Goal: Task Accomplishment & Management: Manage account settings

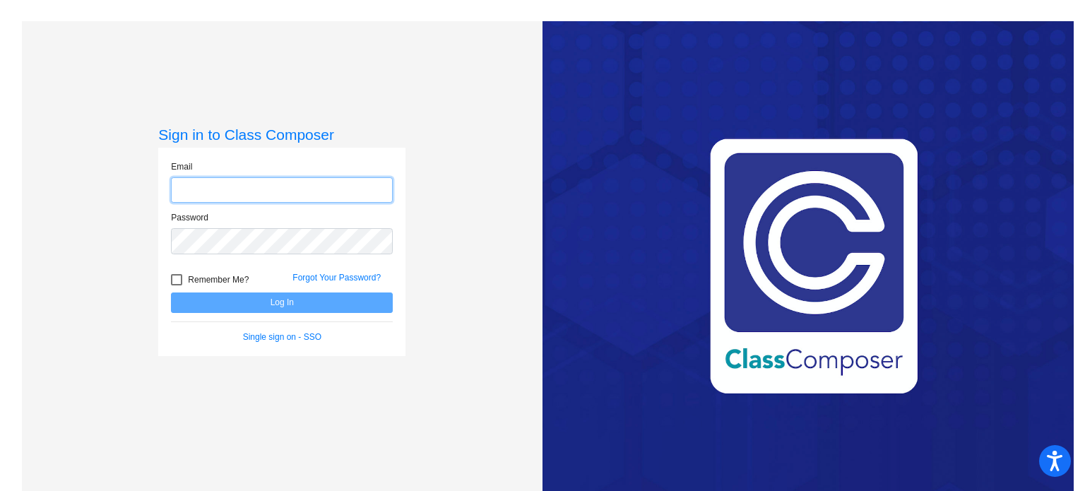
click at [229, 187] on input "email" at bounding box center [282, 190] width 222 height 26
type input "[EMAIL_ADDRESS][DOMAIN_NAME]"
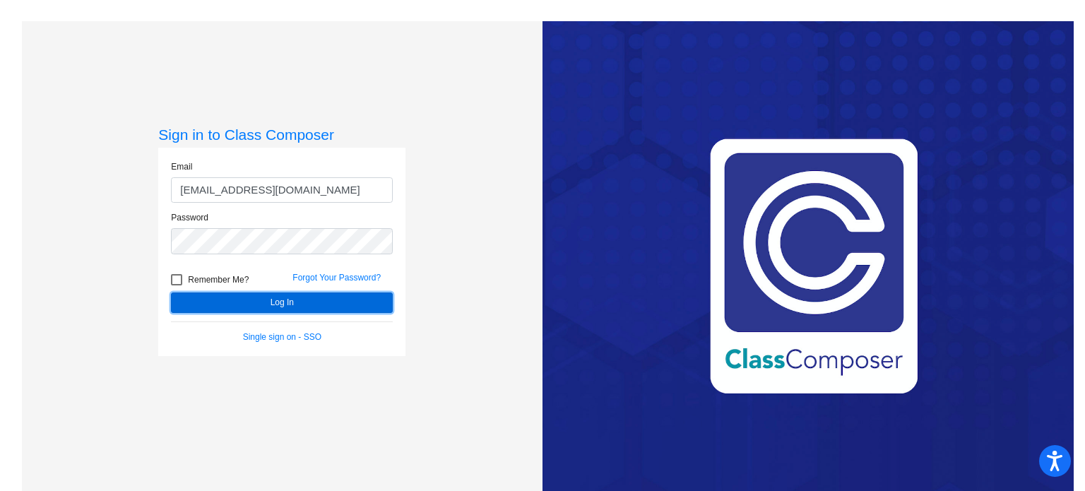
click at [268, 300] on button "Log In" at bounding box center [282, 302] width 222 height 20
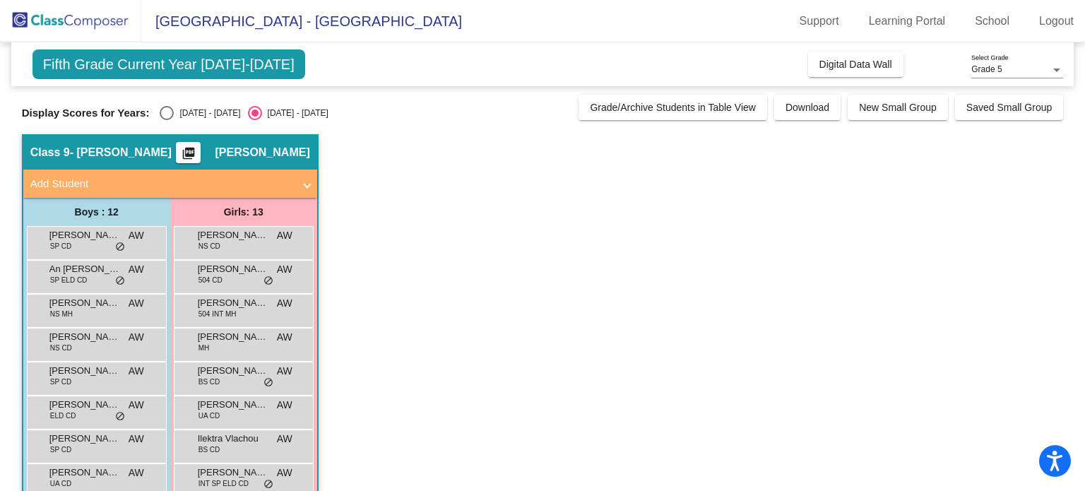
click at [172, 112] on div "Select an option" at bounding box center [167, 113] width 14 height 14
click at [167, 120] on input "[DATE] - [DATE]" at bounding box center [166, 120] width 1 height 1
radio input "true"
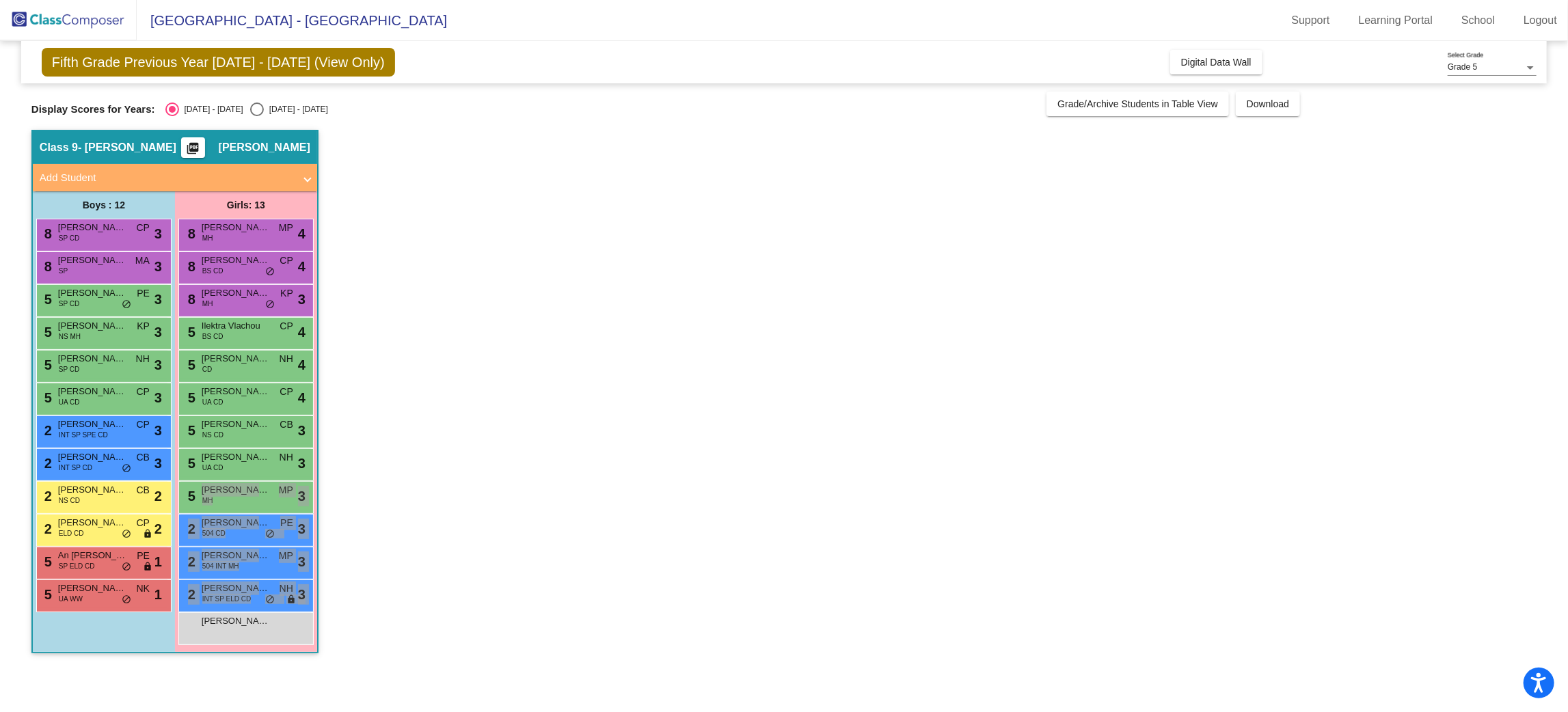
drag, startPoint x: 327, startPoint y: 619, endPoint x: 358, endPoint y: 698, distance: 84.9
click at [358, 474] on mat-sidenav-content "Grade 5 Select Grade Fifth Grade Previous Year [DATE] - [DATE] (View Only) Add,…" at bounding box center [784, 376] width 1568 height 671
click at [404, 474] on app-classroom "Class 9 - [PERSON_NAME] picture_as_pdf [PERSON_NAME] Add Student First Name Las…" at bounding box center [784, 398] width 1505 height 537
